Goal: Obtain resource: Download file/media

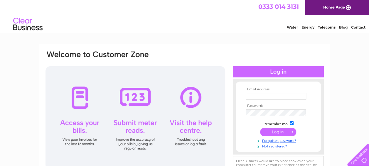
type input "craig.mullen@consultarc.com"
click at [272, 132] on input "submit" at bounding box center [278, 132] width 36 height 8
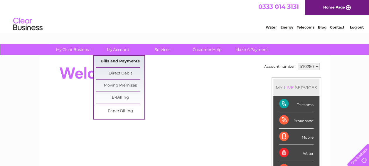
click at [123, 64] on link "Bills and Payments" at bounding box center [120, 62] width 49 height 12
click at [117, 61] on link "Bills and Payments" at bounding box center [120, 62] width 49 height 12
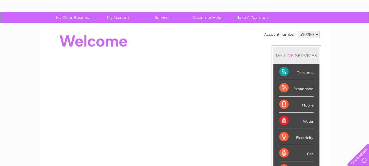
scroll to position [59, 0]
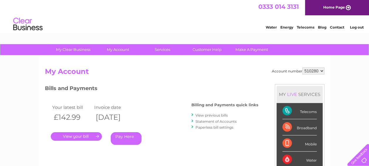
click at [214, 110] on div "Billing and Payments quick links View previous bills Statement of Accounts Pape…" at bounding box center [225, 116] width 67 height 39
click at [212, 113] on link "View previous bills" at bounding box center [212, 115] width 32 height 4
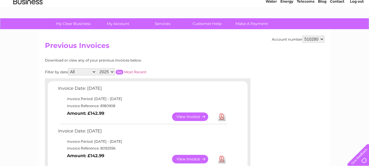
scroll to position [59, 0]
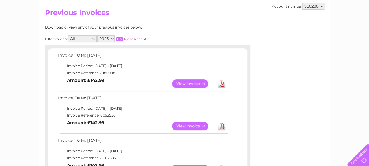
click at [223, 123] on link "Download" at bounding box center [221, 126] width 7 height 9
click at [196, 64] on td "Invoice Period: [DATE] - [DATE]" at bounding box center [143, 65] width 172 height 7
click at [222, 83] on link "Download" at bounding box center [221, 83] width 7 height 9
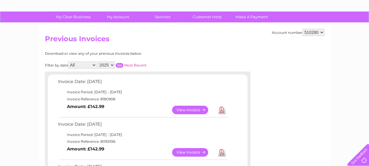
scroll to position [0, 0]
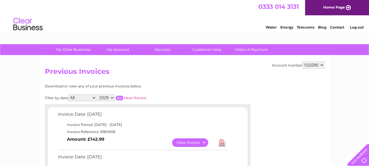
click at [318, 61] on select "510280 925795" at bounding box center [314, 64] width 22 height 7
click at [318, 66] on select "510280 925795" at bounding box center [314, 64] width 22 height 7
select select "925795"
click at [303, 61] on select "510280 925795" at bounding box center [314, 64] width 22 height 7
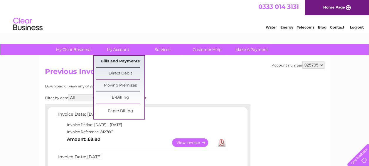
click at [118, 61] on link "Bills and Payments" at bounding box center [120, 62] width 49 height 12
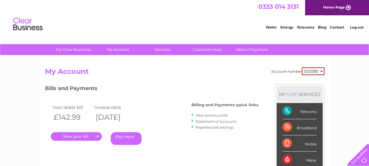
click at [213, 111] on div "Billing and Payments quick links View previous bills Statement of Accounts Pape…" at bounding box center [225, 116] width 67 height 39
click at [215, 115] on link "View previous bills" at bounding box center [212, 115] width 32 height 4
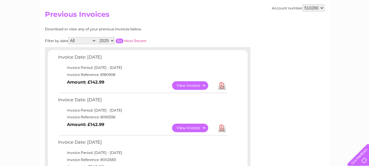
scroll to position [59, 0]
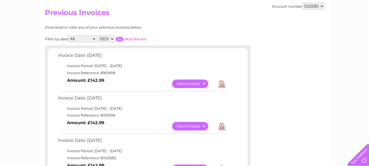
click at [323, 6] on select "510280 925795" at bounding box center [314, 6] width 22 height 7
select select "925795"
click at [303, 3] on select "510280 925795" at bounding box center [314, 6] width 22 height 7
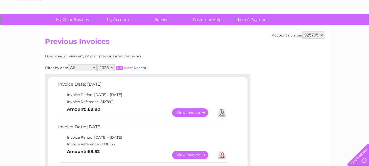
scroll to position [59, 0]
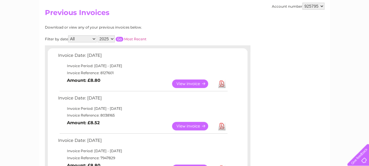
click at [225, 127] on link "Download" at bounding box center [221, 126] width 7 height 9
click at [223, 79] on link "Download" at bounding box center [221, 83] width 7 height 9
